Goal: Transaction & Acquisition: Download file/media

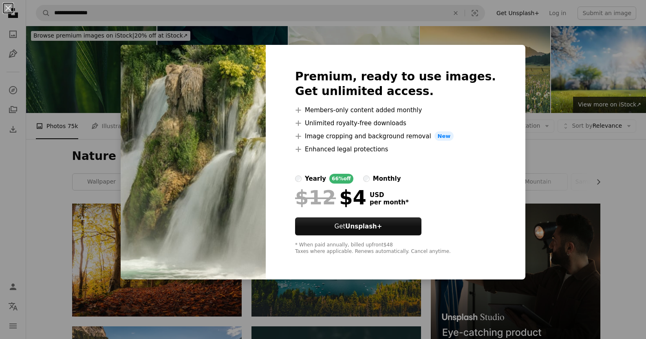
scroll to position [326, 0]
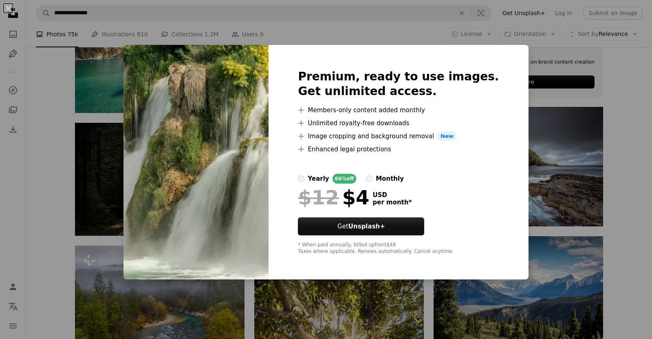
click at [633, 146] on div "An X shape Premium, ready to use images. Get unlimited access. A plus sign Memb…" at bounding box center [326, 169] width 652 height 339
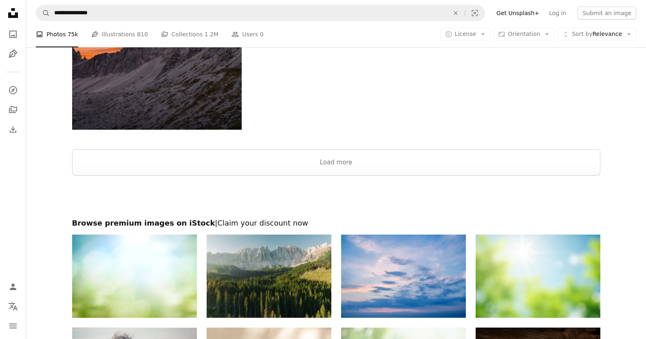
scroll to position [1467, 0]
click at [334, 163] on button "Load more" at bounding box center [336, 162] width 528 height 26
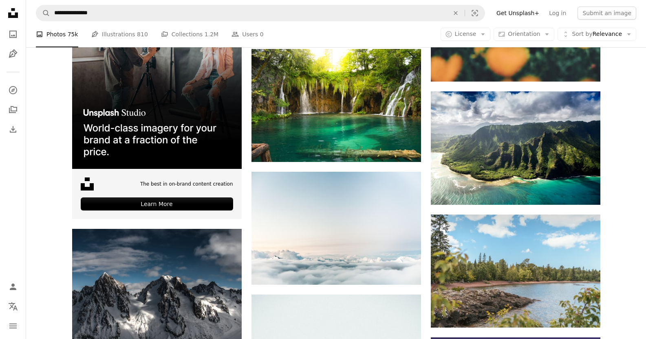
scroll to position [1874, 0]
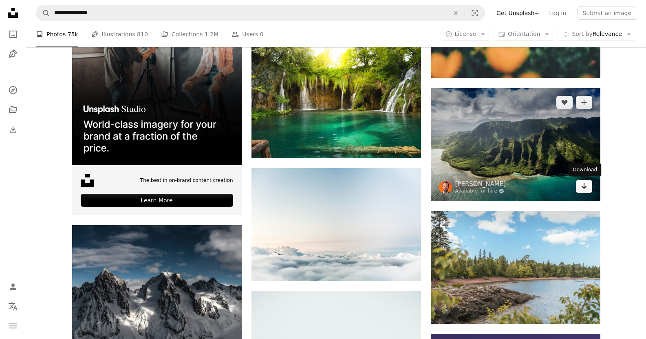
click at [584, 187] on icon "Download" at bounding box center [583, 186] width 5 height 6
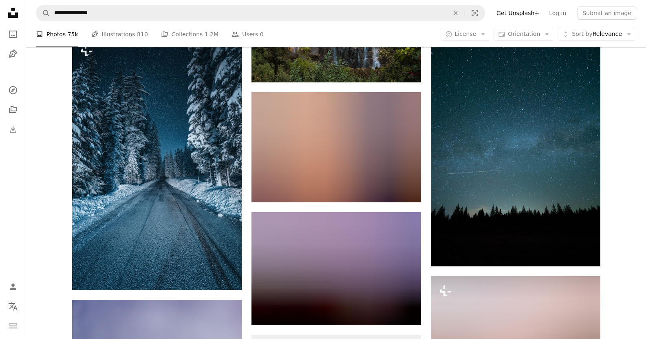
scroll to position [2485, 0]
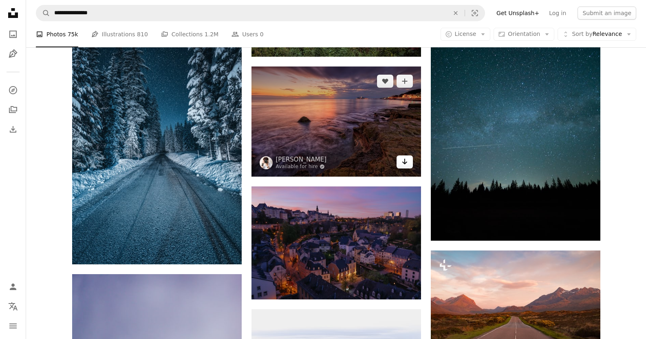
click at [407, 165] on icon "Arrow pointing down" at bounding box center [404, 161] width 7 height 10
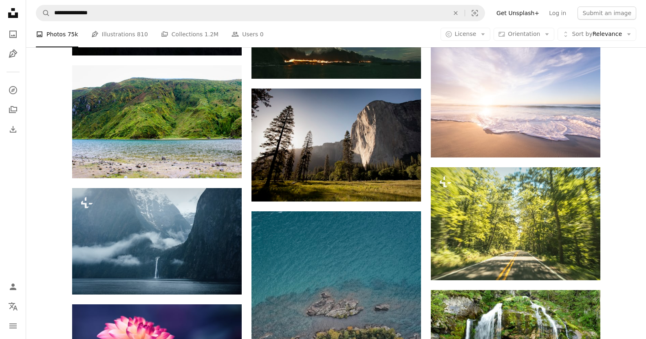
scroll to position [10674, 0]
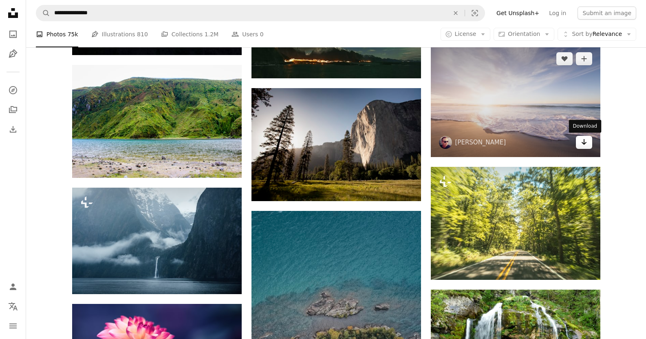
click at [582, 142] on icon "Arrow pointing down" at bounding box center [584, 142] width 7 height 10
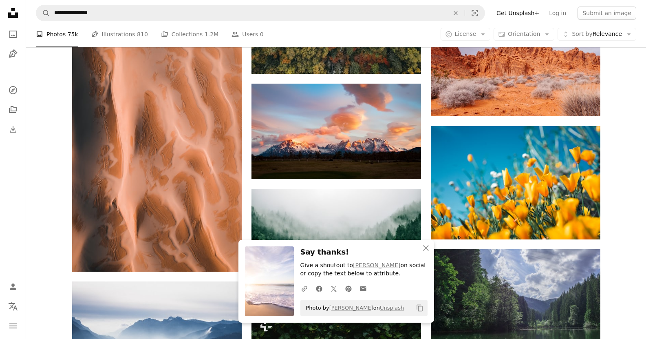
scroll to position [11082, 0]
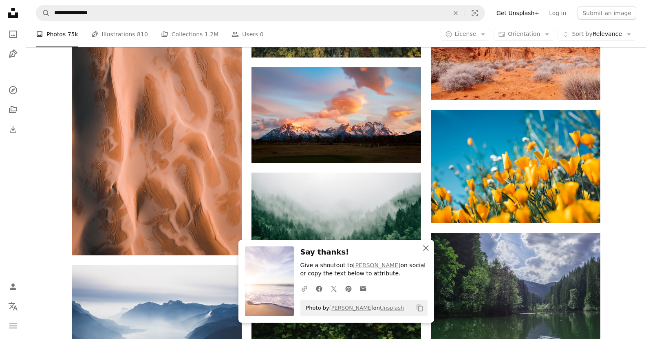
click at [425, 249] on icon "An X shape" at bounding box center [426, 248] width 10 height 10
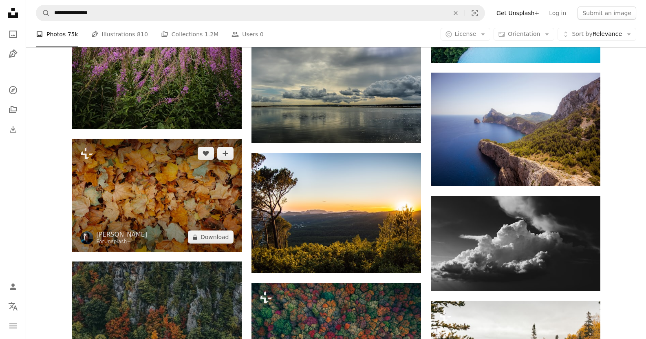
scroll to position [12589, 0]
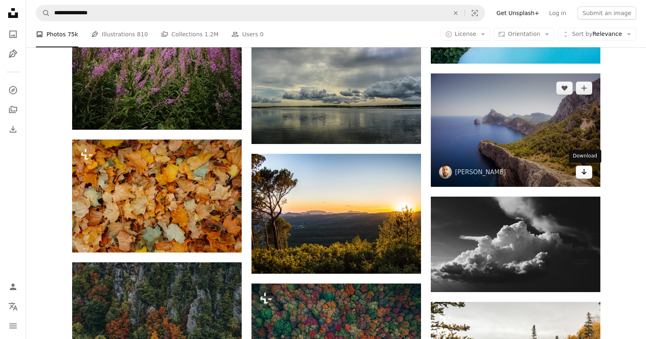
click at [586, 174] on icon "Arrow pointing down" at bounding box center [584, 172] width 7 height 10
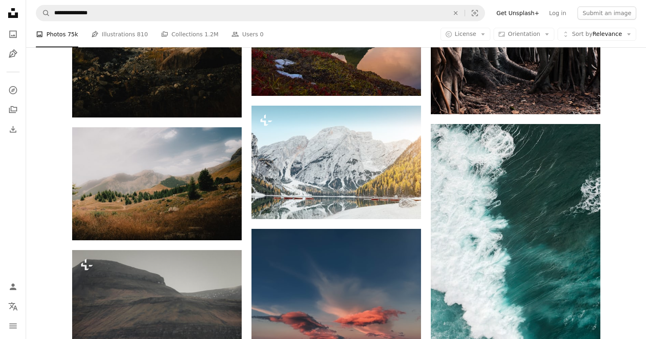
scroll to position [13241, 0]
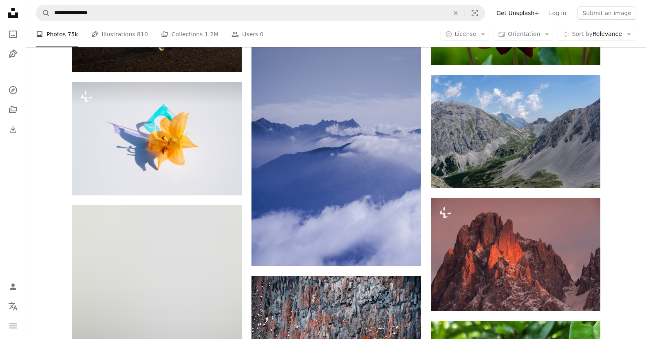
scroll to position [33492, 0]
